Goal: Task Accomplishment & Management: Manage account settings

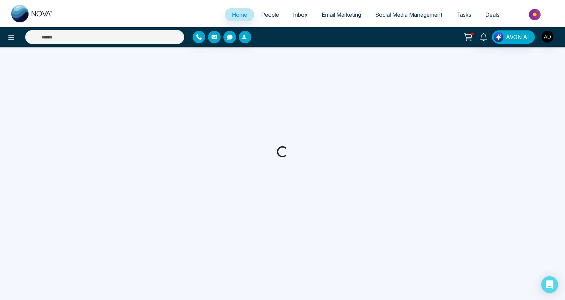
select select "*"
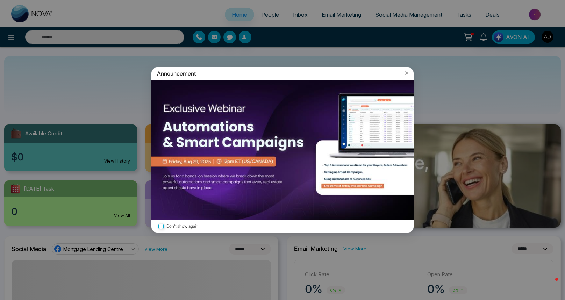
click at [545, 37] on div "Announcement Don't show again" at bounding box center [282, 150] width 565 height 300
click at [407, 72] on icon at bounding box center [406, 73] width 3 height 3
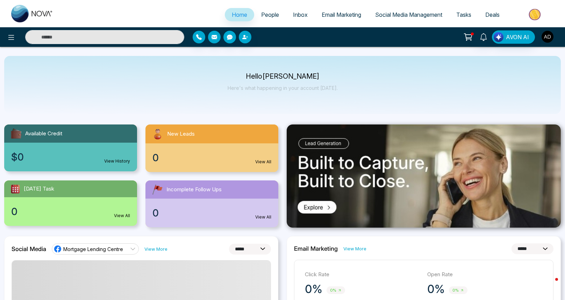
click at [548, 37] on img "button" at bounding box center [547, 37] width 12 height 12
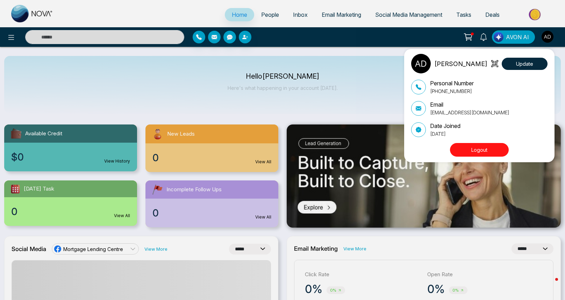
click at [469, 149] on button "Logout" at bounding box center [479, 150] width 59 height 14
